Goal: Task Accomplishment & Management: Complete application form

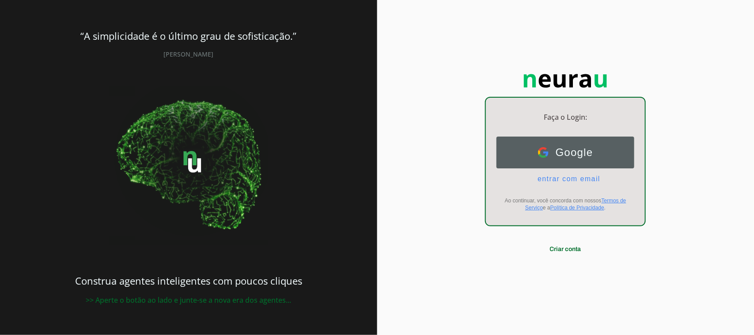
click at [562, 151] on span "Google" at bounding box center [570, 152] width 45 height 12
